Goal: Find specific page/section: Find specific page/section

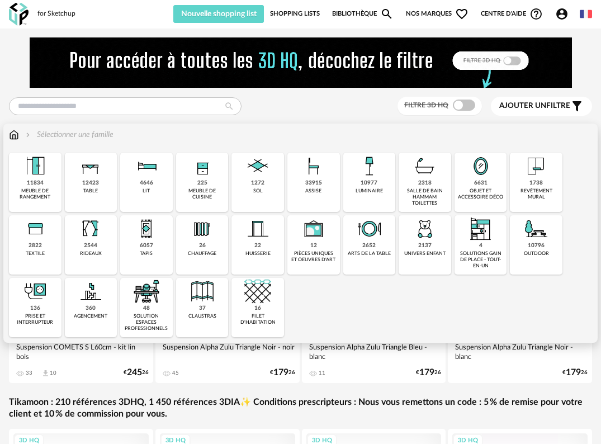
click at [315, 186] on div "33915" at bounding box center [313, 182] width 17 height 7
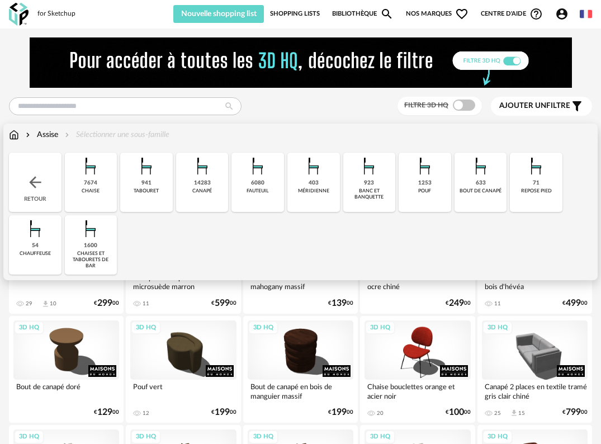
click at [210, 187] on div "14283 [GEOGRAPHIC_DATA]" at bounding box center [202, 182] width 53 height 59
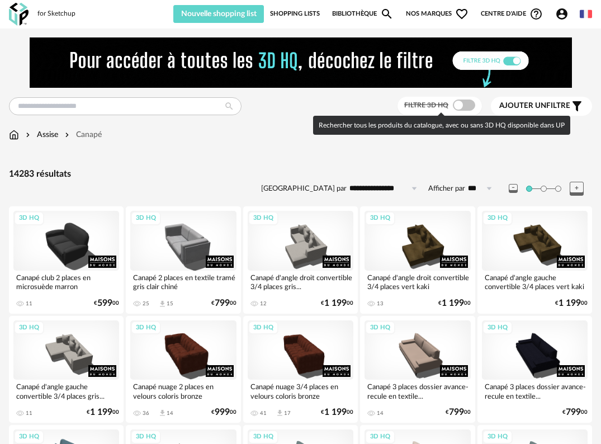
click at [463, 105] on span at bounding box center [464, 104] width 22 height 11
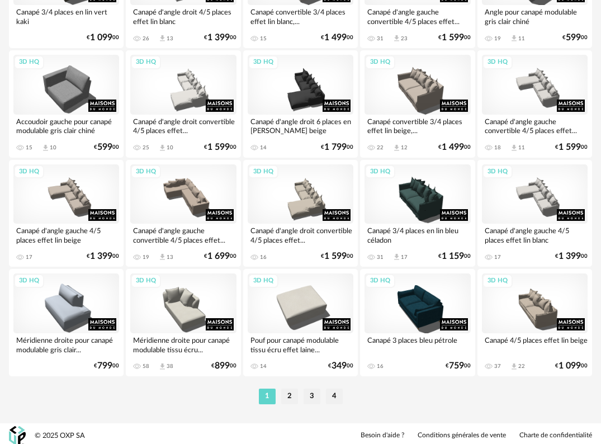
scroll to position [2018, 0]
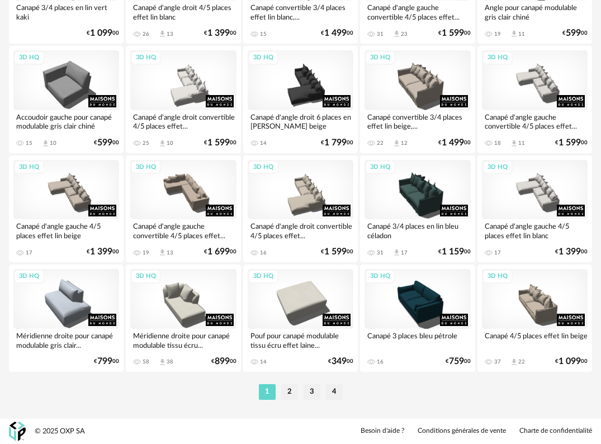
click at [286, 395] on li "2" at bounding box center [289, 392] width 17 height 16
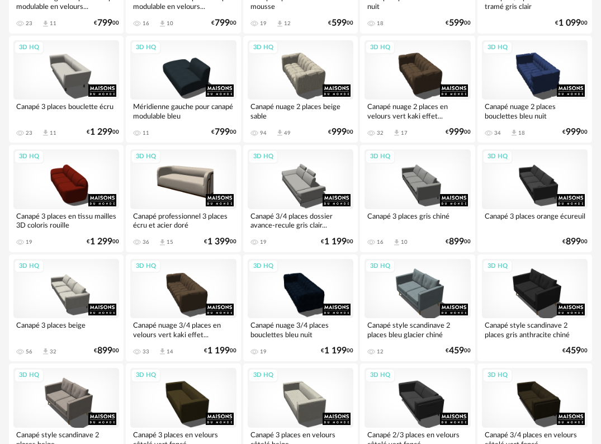
scroll to position [2012, 0]
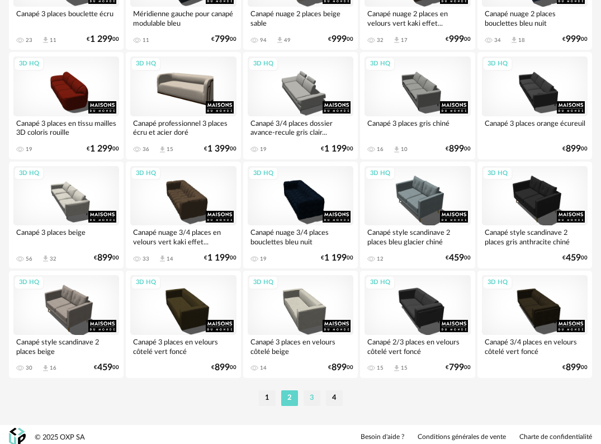
click at [316, 395] on li "3" at bounding box center [311, 398] width 17 height 16
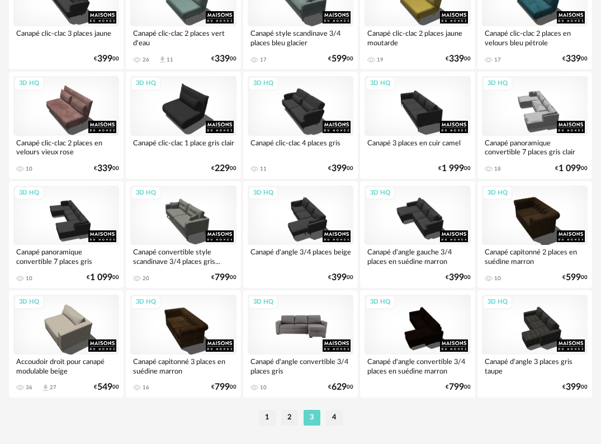
scroll to position [2018, 0]
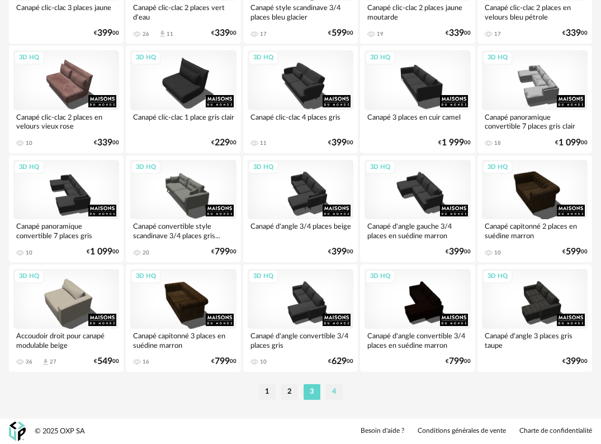
click at [340, 395] on li "4" at bounding box center [334, 392] width 17 height 16
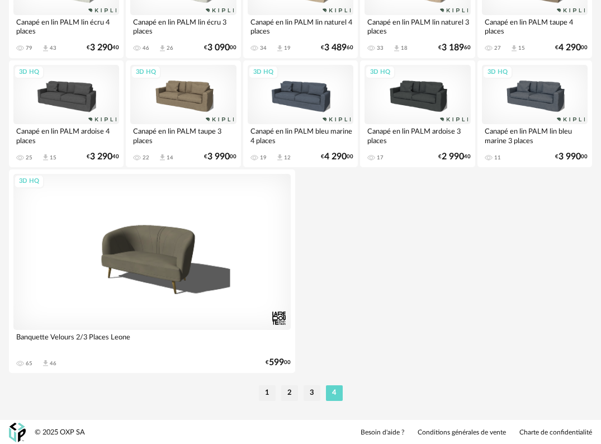
scroll to position [1896, 0]
